Goal: Information Seeking & Learning: Learn about a topic

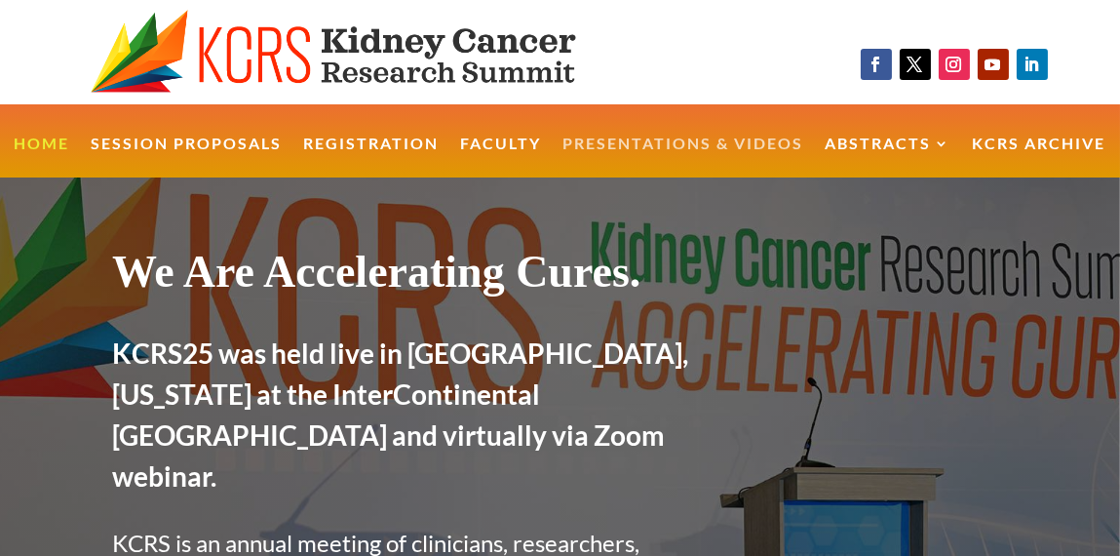
click at [631, 140] on link "Presentations & Videos" at bounding box center [683, 157] width 241 height 42
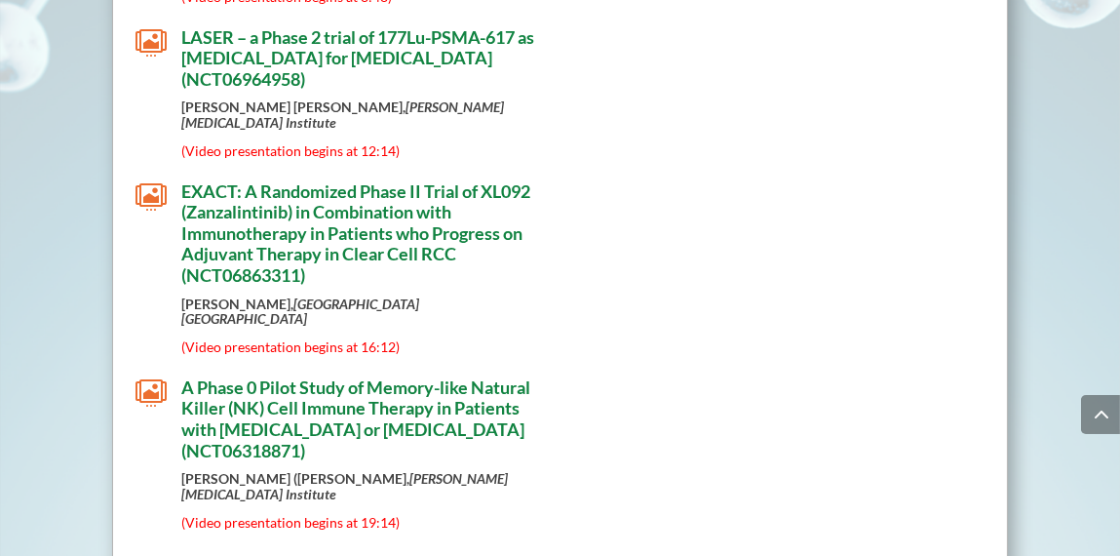
scroll to position [5394, 0]
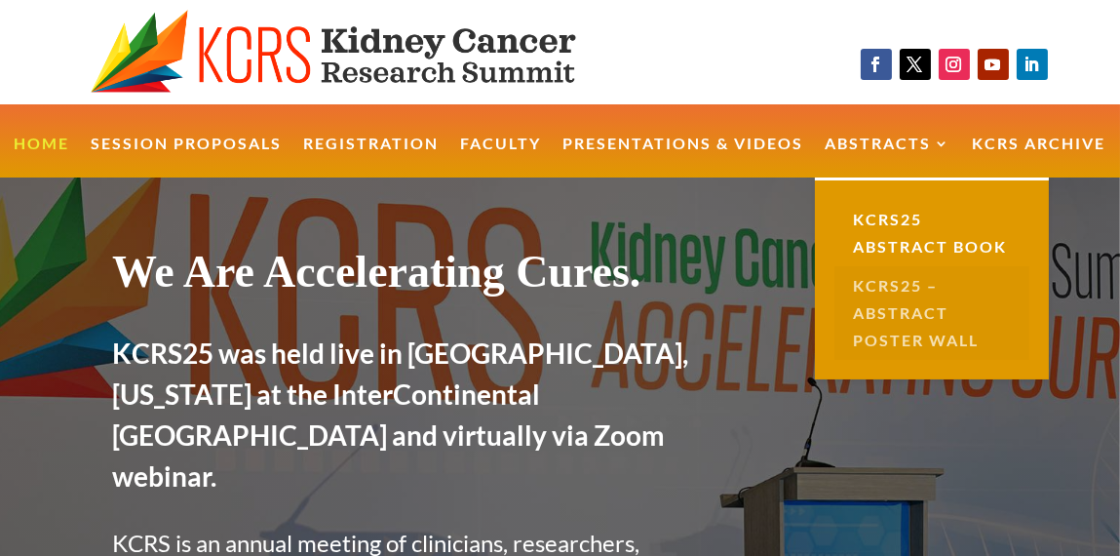
click at [892, 303] on link "KCRS25 – Abstract Poster Wall" at bounding box center [931, 313] width 195 height 94
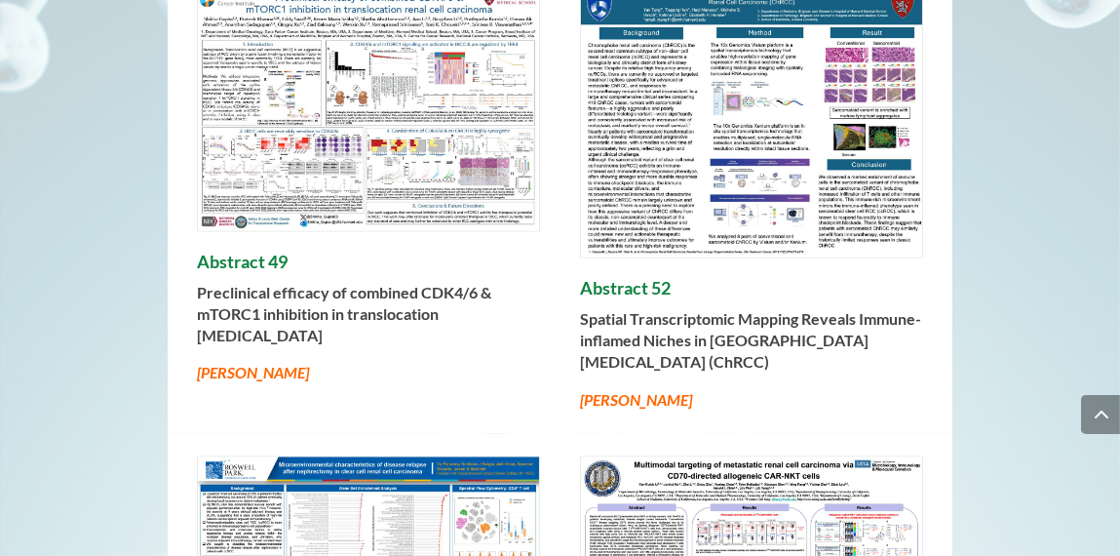
scroll to position [5853, 0]
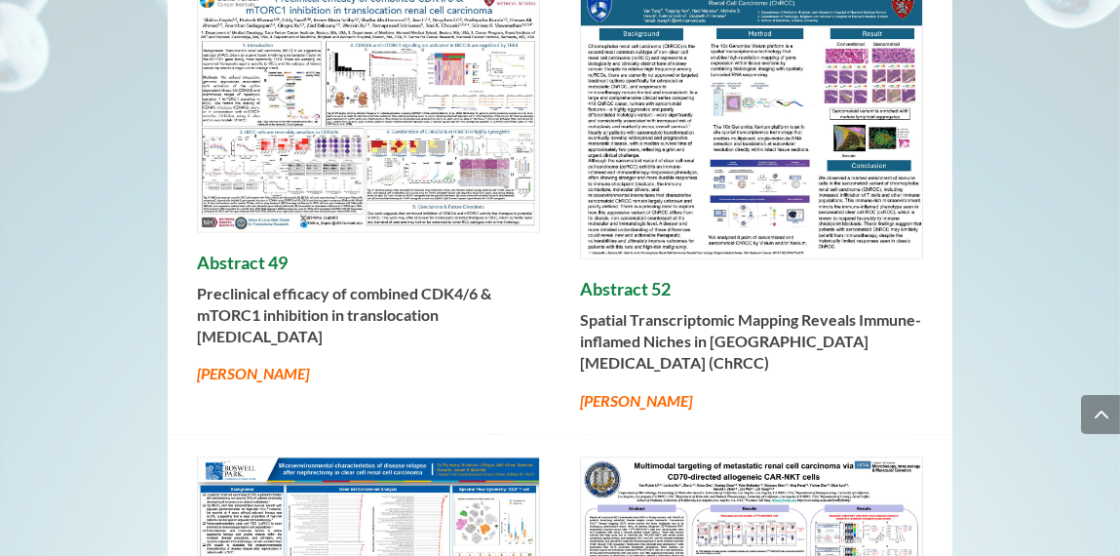
click at [742, 173] on img at bounding box center [751, 124] width 341 height 268
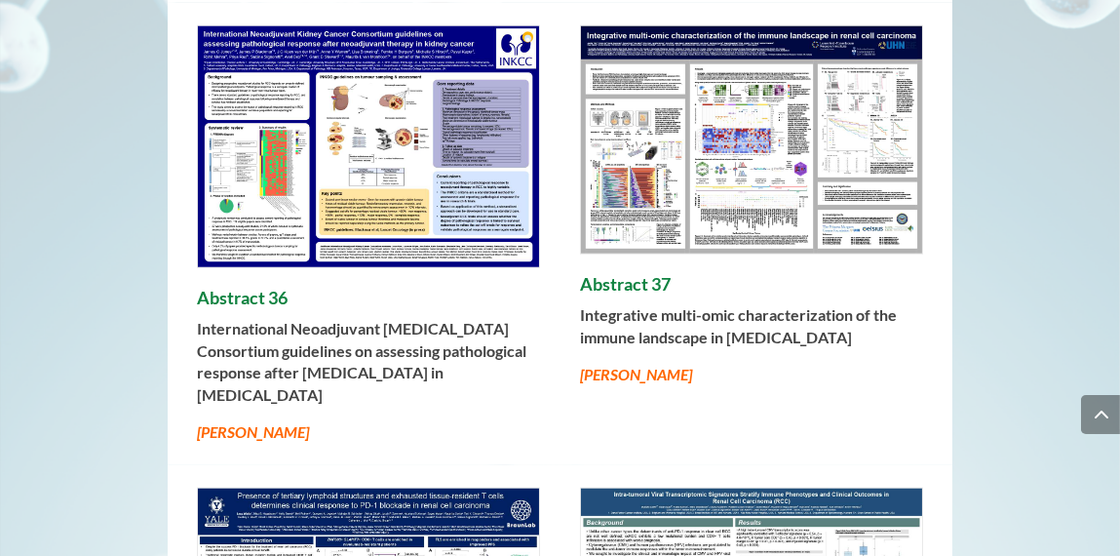
scroll to position [3114, 0]
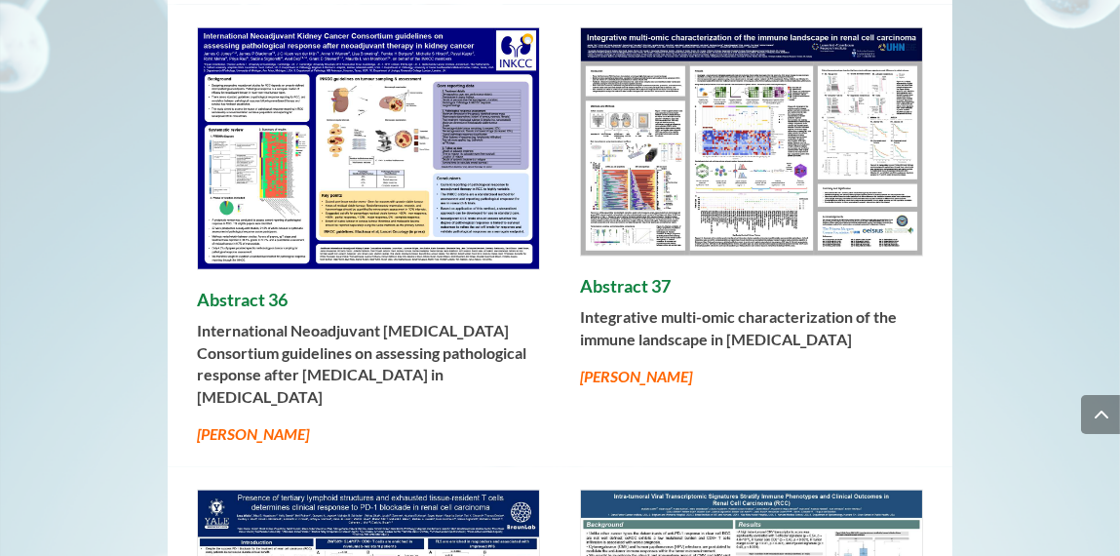
click at [775, 307] on h4 "Abstract 37" at bounding box center [751, 291] width 343 height 31
click at [734, 175] on img at bounding box center [751, 141] width 341 height 227
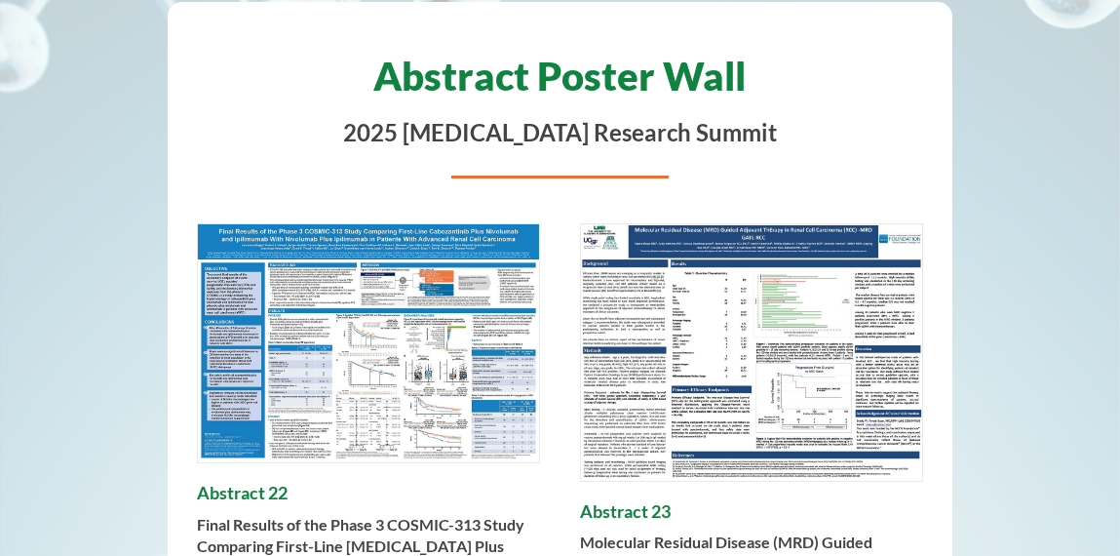
scroll to position [218, 0]
